Goal: Navigation & Orientation: Find specific page/section

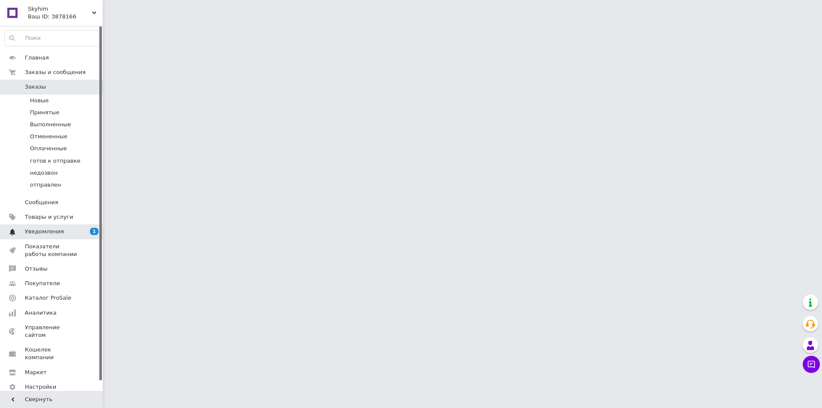
click at [45, 230] on span "Уведомления" at bounding box center [44, 232] width 39 height 8
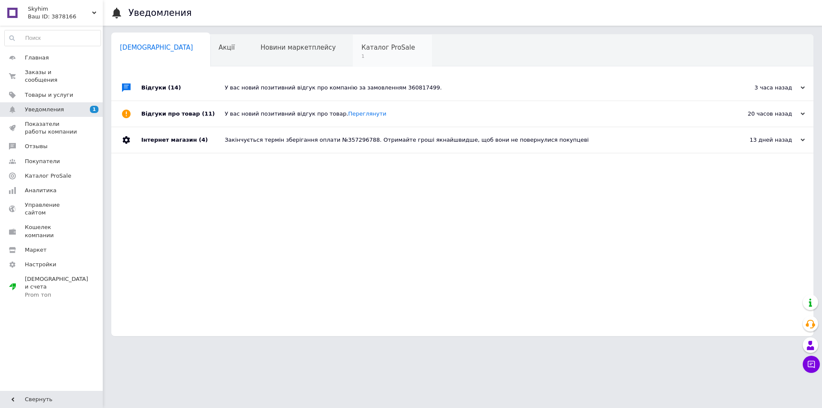
click at [353, 42] on div "Каталог ProSale 1" at bounding box center [392, 51] width 79 height 33
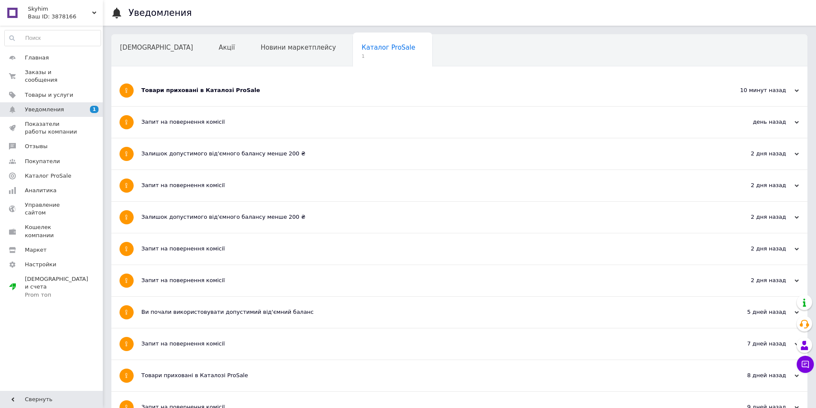
click at [206, 90] on div "Товари приховані в Каталозі ProSale" at bounding box center [427, 91] width 572 height 8
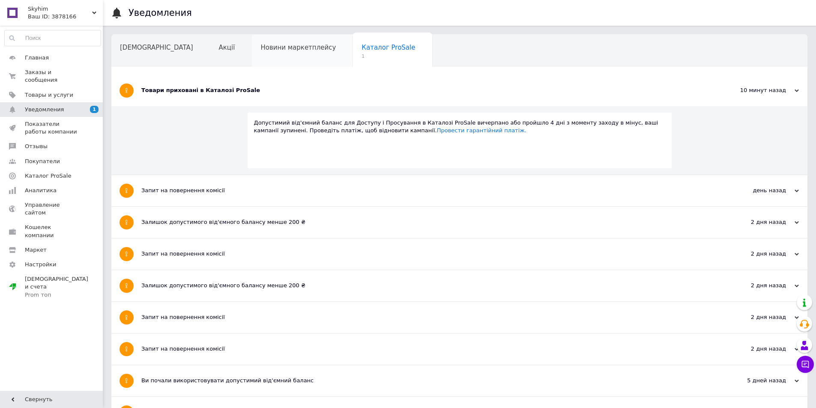
click at [260, 44] on span "Новини маркетплейсу" at bounding box center [297, 48] width 75 height 8
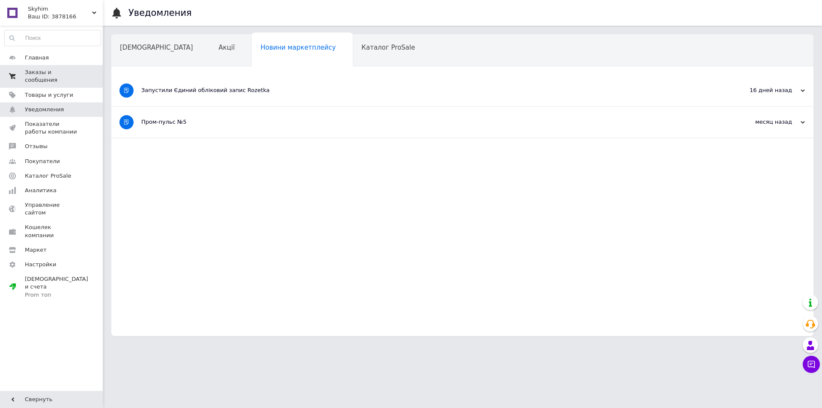
click at [57, 74] on span "Заказы и сообщения" at bounding box center [52, 76] width 54 height 15
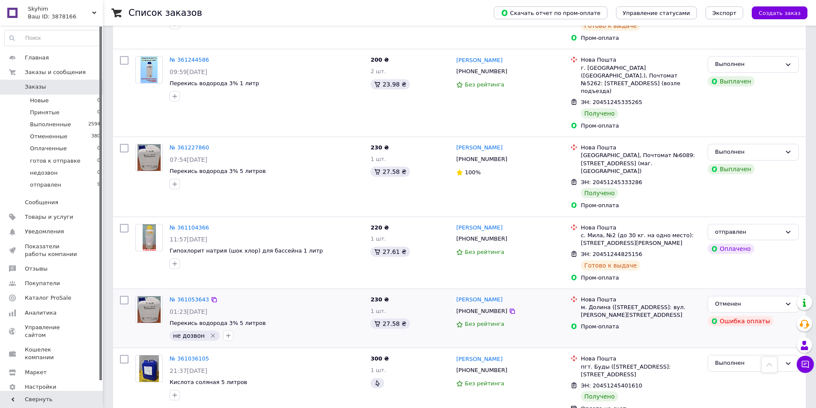
scroll to position [1028, 0]
